Goal: Task Accomplishment & Management: Manage account settings

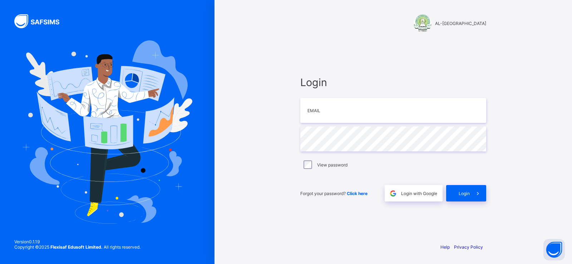
type input "**********"
click at [464, 192] on span "Login" at bounding box center [464, 193] width 11 height 5
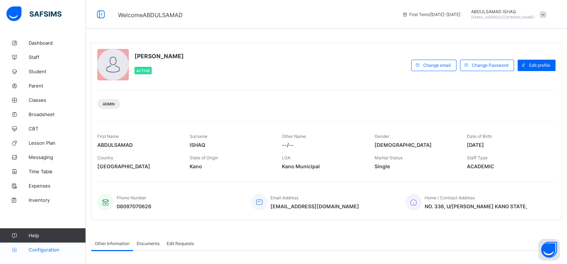
click at [61, 246] on link "Configuration" at bounding box center [42, 250] width 85 height 14
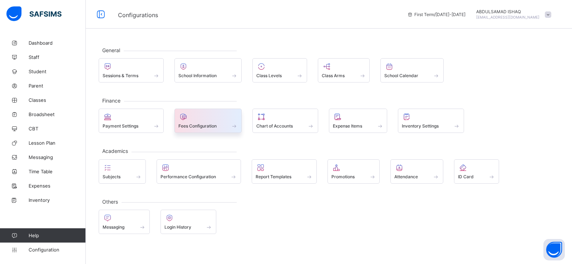
click at [195, 130] on div "Fees Configuration" at bounding box center [208, 121] width 68 height 24
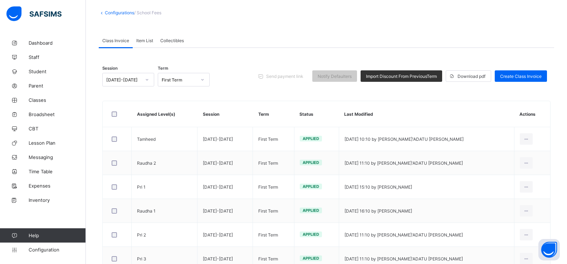
scroll to position [38, 0]
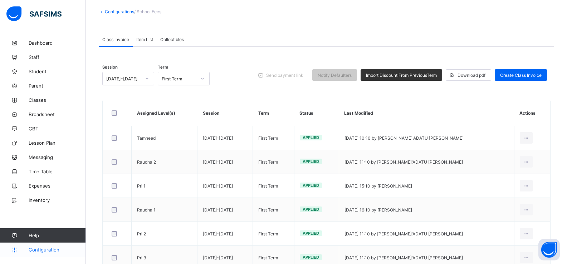
click at [63, 247] on span "Configuration" at bounding box center [57, 250] width 57 height 6
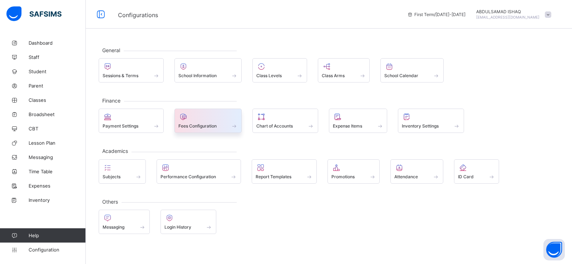
click at [188, 122] on span at bounding box center [208, 122] width 60 height 2
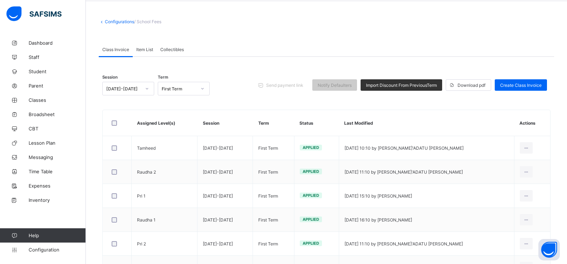
scroll to position [28, 0]
click at [145, 52] on div "Item List" at bounding box center [145, 49] width 24 height 14
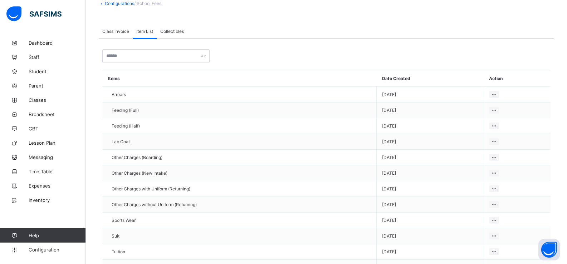
scroll to position [20, 0]
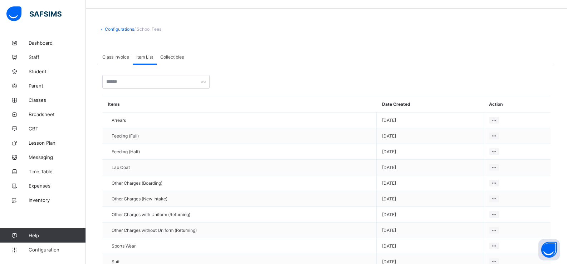
click at [176, 55] on span "Collectibles" at bounding box center [172, 56] width 24 height 5
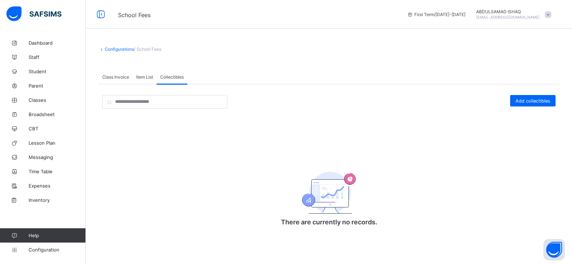
click at [148, 76] on span "Item List" at bounding box center [144, 76] width 17 height 5
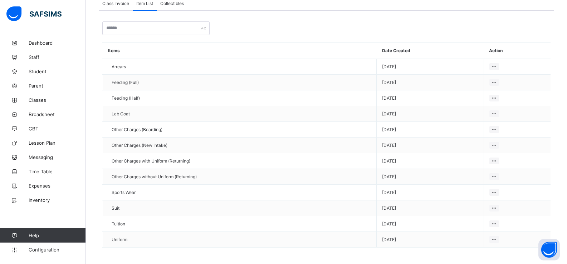
scroll to position [79, 0]
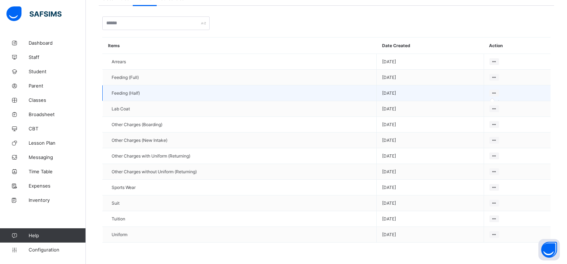
click at [497, 92] on icon at bounding box center [494, 92] width 6 height 5
click at [497, 94] on icon at bounding box center [494, 92] width 6 height 5
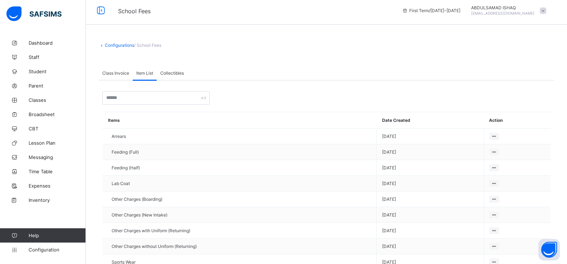
scroll to position [0, 0]
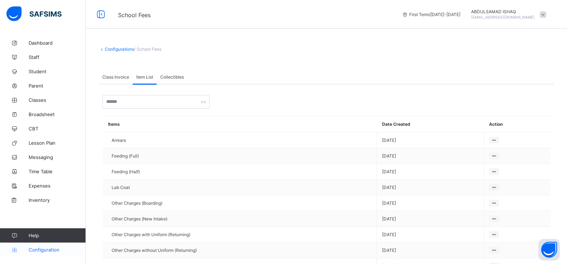
click at [48, 247] on span "Configuration" at bounding box center [57, 250] width 57 height 6
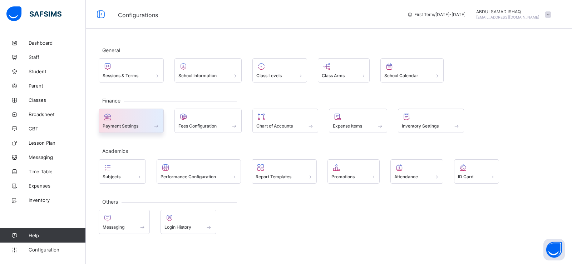
click at [124, 120] on div at bounding box center [131, 117] width 57 height 9
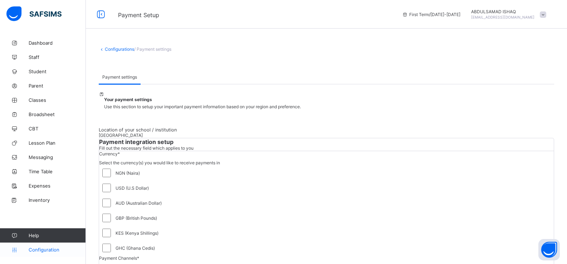
click at [46, 249] on span "Configuration" at bounding box center [57, 250] width 57 height 6
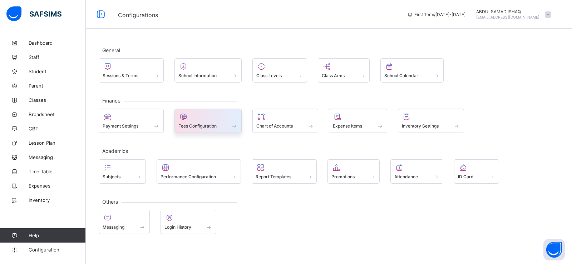
click at [219, 120] on div at bounding box center [208, 117] width 60 height 9
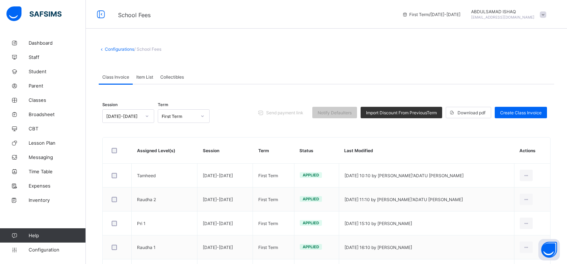
click at [145, 78] on span "Item List" at bounding box center [144, 76] width 17 height 5
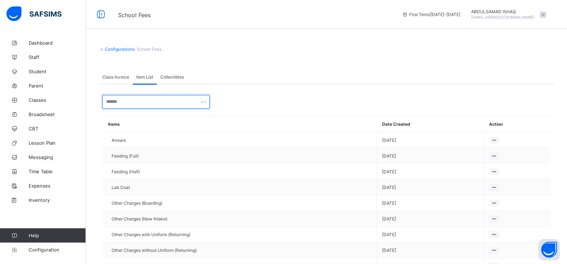
click at [157, 105] on input "text" at bounding box center [155, 102] width 107 height 14
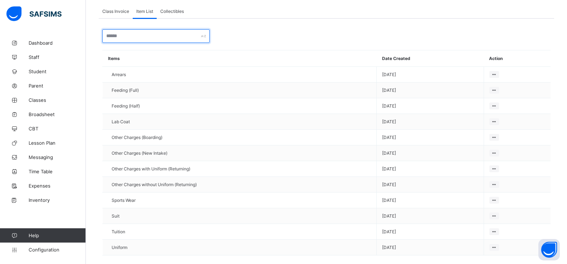
scroll to position [79, 0]
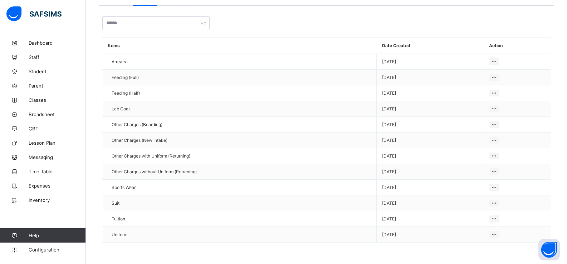
click at [310, 252] on div "Items Date Created Action Arrears [DATE] Feeding (Full) [DATE] Feeding (Half) […" at bounding box center [326, 130] width 455 height 248
click at [311, 252] on div "Items Date Created Action Arrears [DATE] Feeding (Full) [DATE] Feeding (Half) […" at bounding box center [326, 130] width 455 height 248
click at [553, 246] on button "Open asap" at bounding box center [548, 249] width 21 height 21
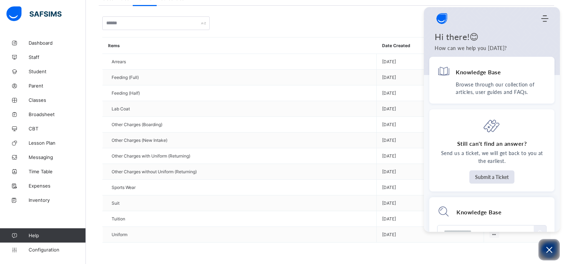
drag, startPoint x: 557, startPoint y: 116, endPoint x: 558, endPoint y: 129, distance: 13.3
click at [558, 130] on div "Knowledge Base Browse through our collection of articles, user guides and FAQs.…" at bounding box center [492, 144] width 136 height 175
drag, startPoint x: 560, startPoint y: 124, endPoint x: 559, endPoint y: 128, distance: 3.6
click at [560, 128] on div "Configurations / School Fees Class Invoice Item List Collectibles Item List Mor…" at bounding box center [326, 110] width 481 height 307
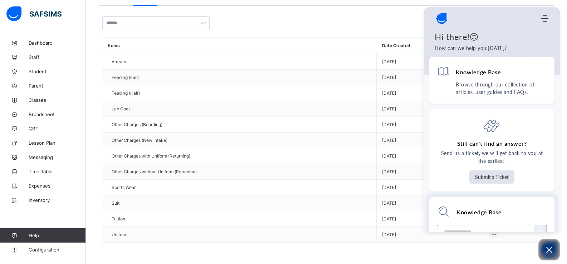
click at [477, 227] on input "Module search widget" at bounding box center [486, 233] width 86 height 14
type input "**********"
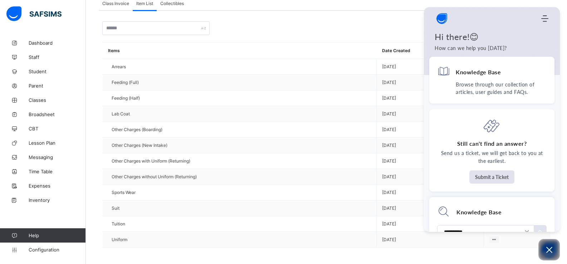
scroll to position [79, 0]
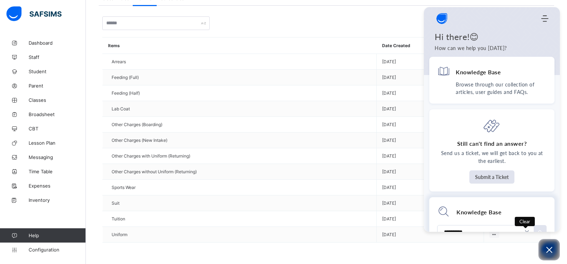
click at [524, 231] on icon "Module search widget" at bounding box center [527, 232] width 6 height 6
click at [483, 226] on div "Module search widget" at bounding box center [491, 232] width 109 height 14
type input "**********"
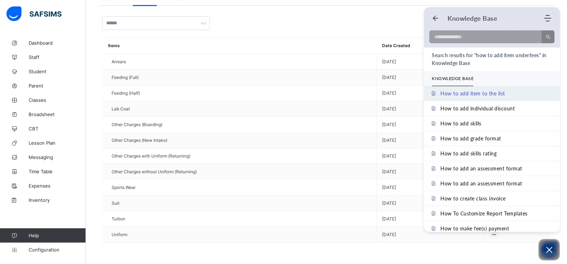
click at [477, 95] on span "How to add item to the list" at bounding box center [472, 93] width 65 height 6
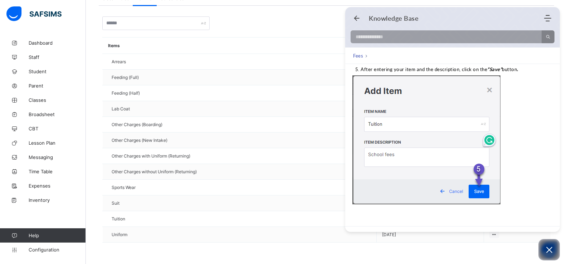
scroll to position [361, 0]
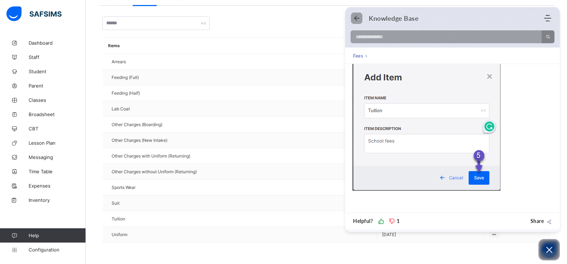
click at [355, 18] on use "Back" at bounding box center [356, 18] width 5 height 5
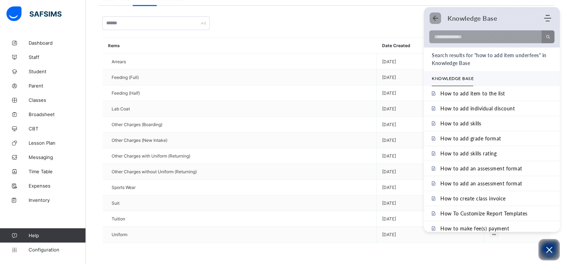
click at [431, 16] on icon "Back" at bounding box center [434, 18] width 7 height 7
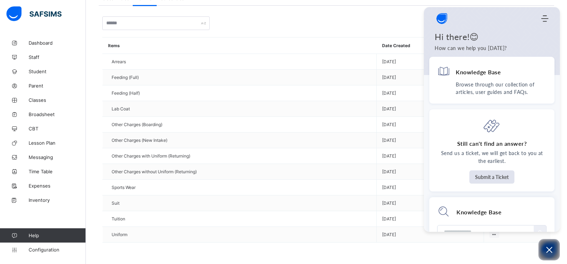
click at [358, 29] on div at bounding box center [379, 23] width 333 height 14
drag, startPoint x: 364, startPoint y: 28, endPoint x: 455, endPoint y: 31, distance: 91.9
click at [410, 28] on div at bounding box center [379, 23] width 333 height 14
click at [442, 19] on img "Company logo" at bounding box center [441, 18] width 14 height 14
click at [542, 20] on icon "Modules Menu" at bounding box center [544, 18] width 7 height 7
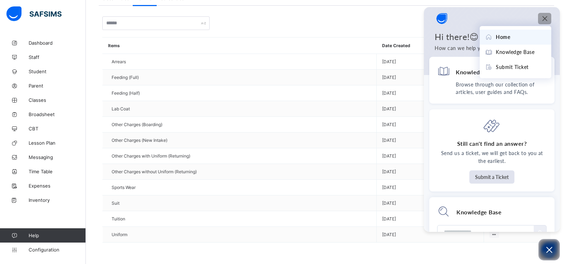
click at [515, 35] on div "Home" at bounding box center [515, 37] width 61 height 8
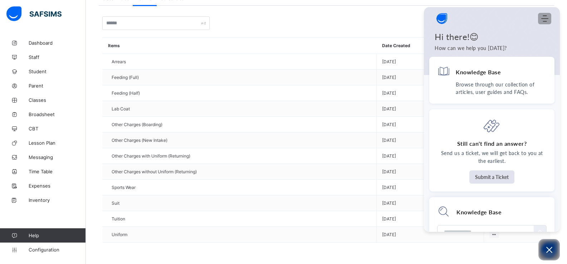
click at [542, 20] on icon "Modules Menu" at bounding box center [544, 18] width 7 height 7
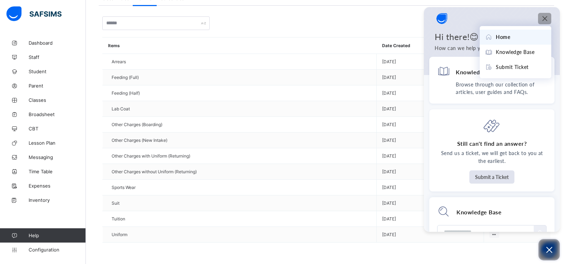
click at [551, 251] on icon "Open asap" at bounding box center [548, 250] width 9 height 9
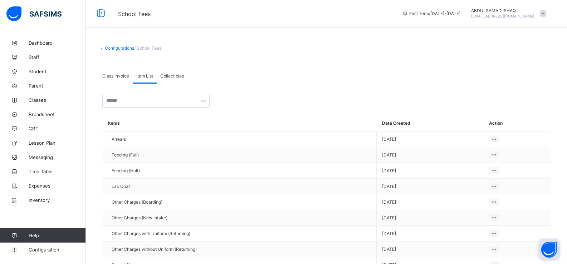
scroll to position [0, 0]
click at [143, 79] on span "Item List" at bounding box center [144, 76] width 17 height 5
click at [145, 100] on input "text" at bounding box center [155, 102] width 107 height 14
click at [109, 126] on th "Items" at bounding box center [240, 124] width 274 height 16
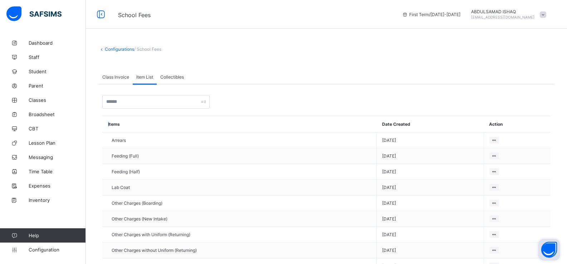
click at [110, 124] on th "Items" at bounding box center [240, 124] width 274 height 16
click at [396, 124] on th "Date Created" at bounding box center [429, 124] width 107 height 16
click at [546, 16] on span at bounding box center [542, 14] width 6 height 6
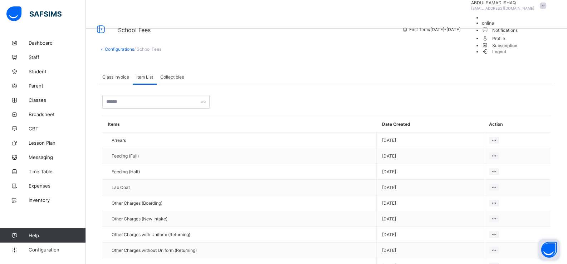
click at [546, 9] on span at bounding box center [542, 6] width 6 height 6
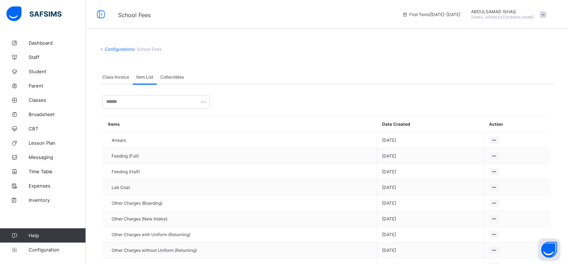
click at [444, 59] on div "Configurations / School Fees Class Invoice Item List Collectibles Item List Mor…" at bounding box center [326, 189] width 481 height 307
